Goal: Information Seeking & Learning: Learn about a topic

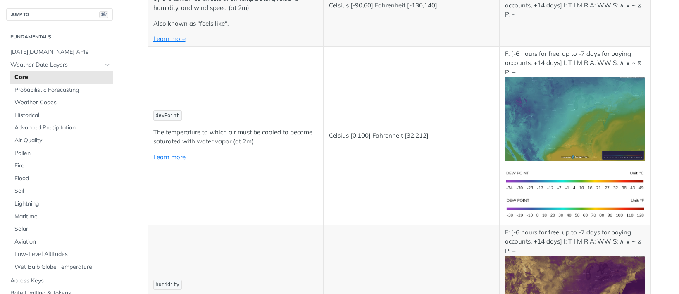
scroll to position [443, 0]
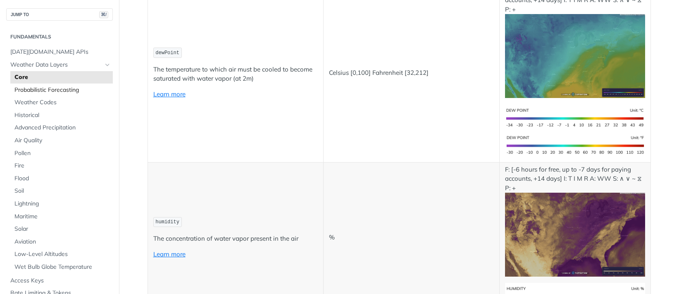
click at [75, 92] on span "Probabilistic Forecasting" at bounding box center [62, 90] width 96 height 8
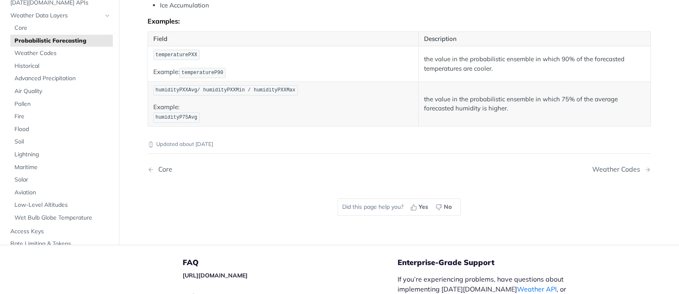
scroll to position [538, 0]
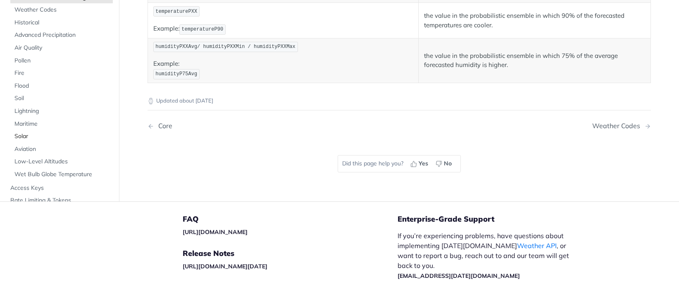
click at [19, 140] on link "Solar" at bounding box center [61, 136] width 102 height 12
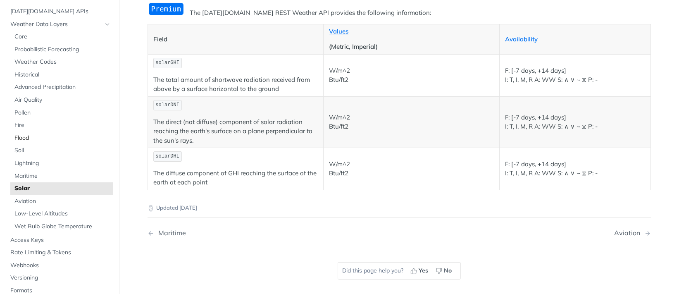
scroll to position [41, 0]
click at [44, 198] on span "Aviation" at bounding box center [62, 201] width 96 height 8
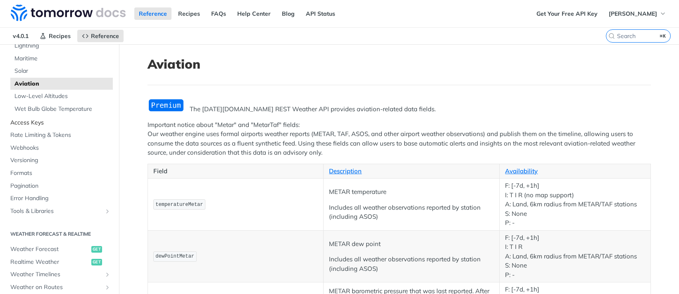
scroll to position [200, 0]
click at [36, 96] on span "Low-Level Altitudes" at bounding box center [62, 98] width 96 height 8
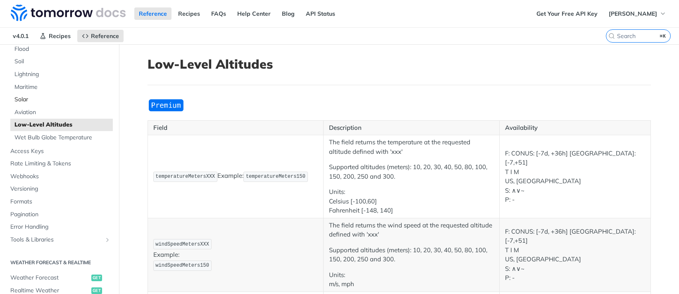
scroll to position [173, 0]
click at [43, 95] on link "Solar" at bounding box center [61, 100] width 102 height 12
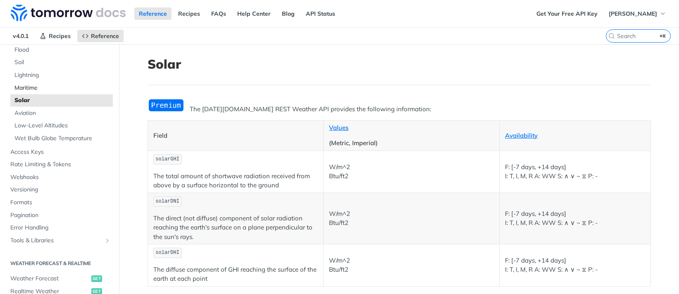
click at [41, 89] on span "Maritime" at bounding box center [62, 88] width 96 height 8
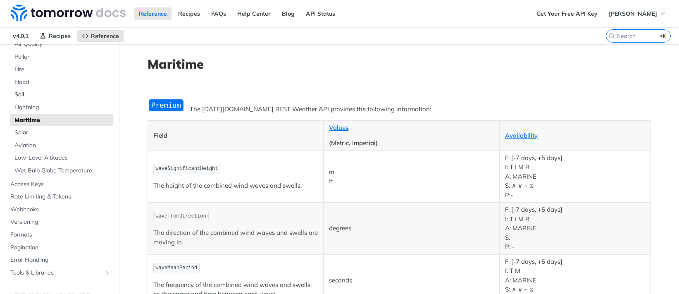
scroll to position [139, 0]
click at [47, 109] on span "Lightning" at bounding box center [62, 109] width 96 height 8
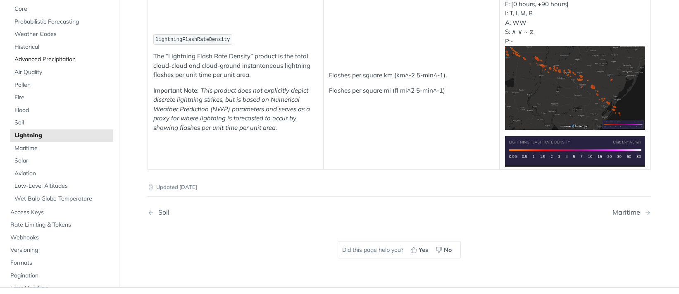
scroll to position [59, 0]
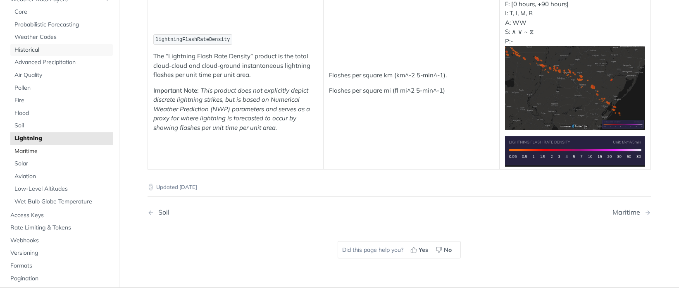
click at [53, 49] on span "Historical" at bounding box center [62, 50] width 96 height 8
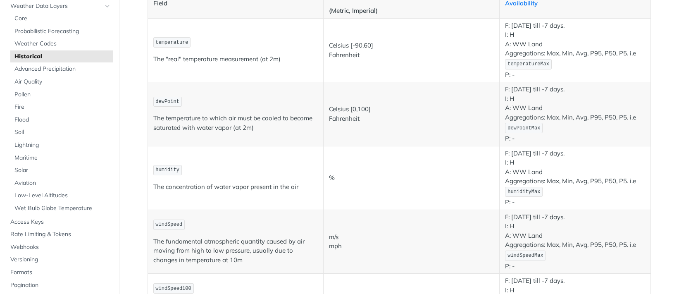
scroll to position [113, 0]
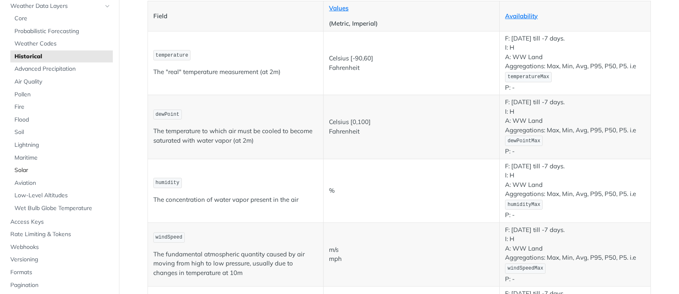
click at [32, 169] on span "Solar" at bounding box center [62, 170] width 96 height 8
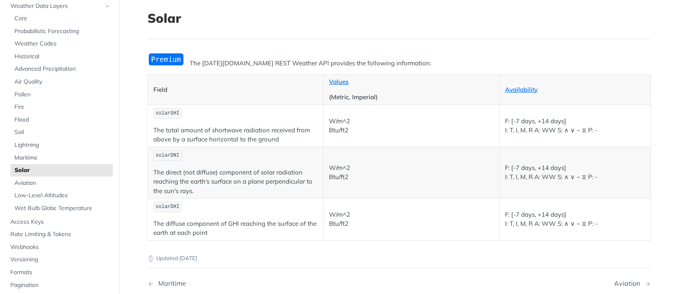
scroll to position [48, 0]
